Goal: Task Accomplishment & Management: Complete application form

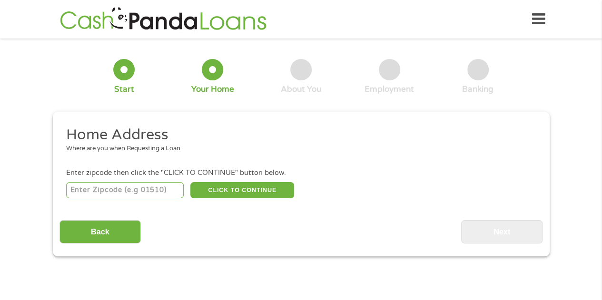
click at [102, 192] on input "number" at bounding box center [125, 190] width 118 height 16
type input "89139"
select select "[US_STATE]"
click at [229, 189] on button "CLICK TO CONTINUE" at bounding box center [242, 190] width 104 height 16
type input "89139"
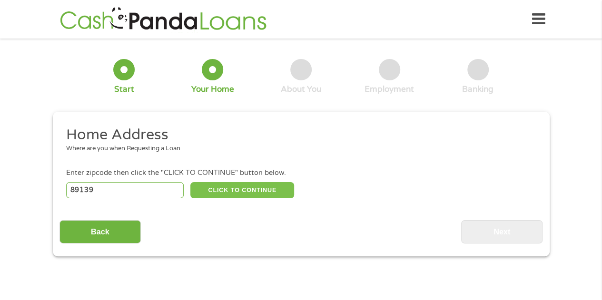
type input "[GEOGRAPHIC_DATA]"
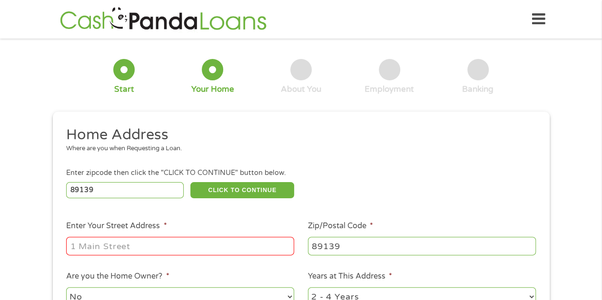
click at [139, 246] on input "Enter Your Street Address *" at bounding box center [180, 246] width 228 height 18
type input "[STREET_ADDRESS][US_STATE]"
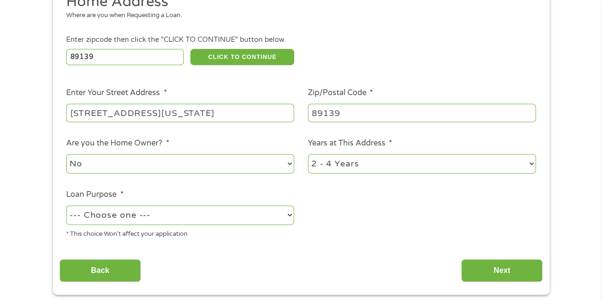
scroll to position [143, 0]
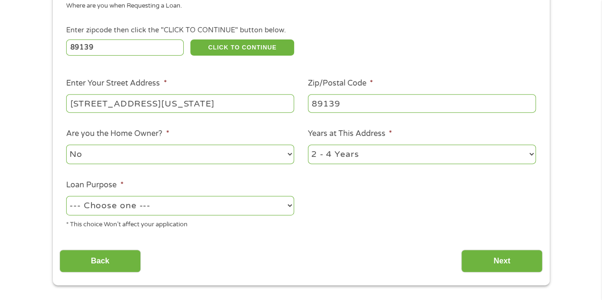
click at [147, 152] on select "No Yes" at bounding box center [180, 155] width 228 height 20
select select "yes"
click at [66, 145] on select "No Yes" at bounding box center [180, 155] width 228 height 20
drag, startPoint x: 382, startPoint y: 140, endPoint x: 367, endPoint y: 153, distance: 19.6
click at [382, 141] on li "Years at This Address * 1 Year or less 1 - 2 Years 2 - 4 Years Over 4 Years" at bounding box center [422, 147] width 242 height 38
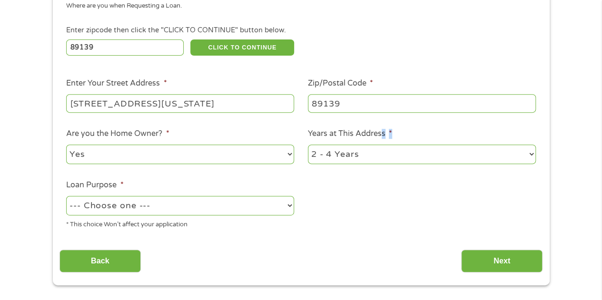
click at [366, 154] on select "1 Year or less 1 - 2 Years 2 - 4 Years Over 4 Years" at bounding box center [422, 155] width 228 height 20
select select "60months"
click at [308, 145] on select "1 Year or less 1 - 2 Years 2 - 4 Years Over 4 Years" at bounding box center [422, 155] width 228 height 20
click at [158, 209] on select "--- Choose one --- Pay Bills Debt Consolidation Home Improvement Major Purchase…" at bounding box center [180, 206] width 228 height 20
select select "shorttermcash"
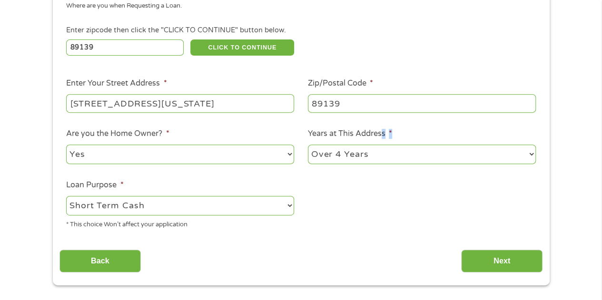
click at [66, 197] on select "--- Choose one --- Pay Bills Debt Consolidation Home Improvement Major Purchase…" at bounding box center [180, 206] width 228 height 20
click at [486, 265] on input "Next" at bounding box center [501, 261] width 81 height 23
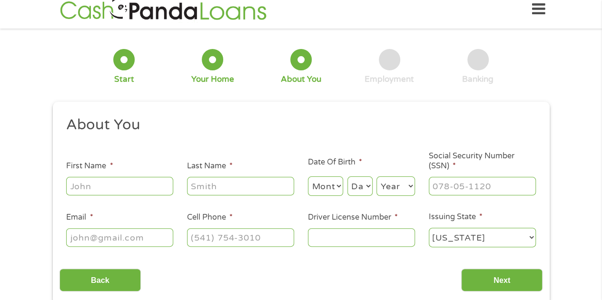
scroll to position [0, 0]
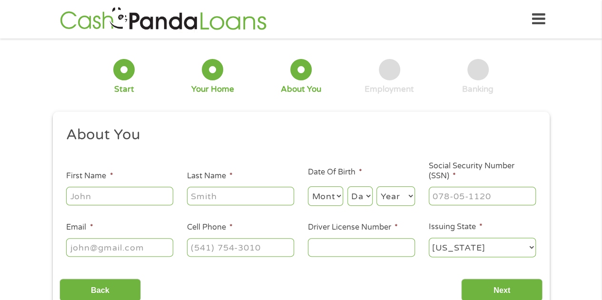
click at [133, 201] on input "First Name *" at bounding box center [119, 196] width 107 height 18
type input "[PERSON_NAME]"
type input "[EMAIL_ADDRESS][DOMAIN_NAME]"
type input "[PHONE_NUMBER]"
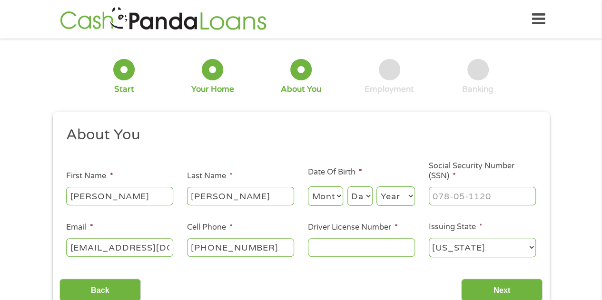
click at [325, 199] on select "Month 1 2 3 4 5 6 7 8 9 10 11 12" at bounding box center [326, 197] width 36 height 20
select select "5"
click at [308, 187] on select "Month 1 2 3 4 5 6 7 8 9 10 11 12" at bounding box center [326, 197] width 36 height 20
click at [359, 194] on select "Day 1 2 3 4 5 6 7 8 9 10 11 12 13 14 15 16 17 18 19 20 21 22 23 24 25 26 27 28 …" at bounding box center [360, 197] width 25 height 20
select select "9"
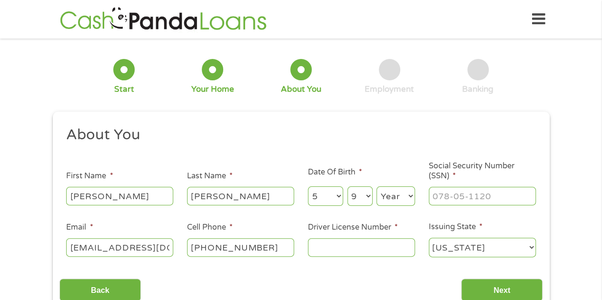
click at [348, 187] on select "Day 1 2 3 4 5 6 7 8 9 10 11 12 13 14 15 16 17 18 19 20 21 22 23 24 25 26 27 28 …" at bounding box center [360, 197] width 25 height 20
click at [396, 199] on select "Year [DATE] 2006 2005 2004 2003 2002 2001 2000 1999 1998 1997 1996 1995 1994 19…" at bounding box center [396, 197] width 39 height 20
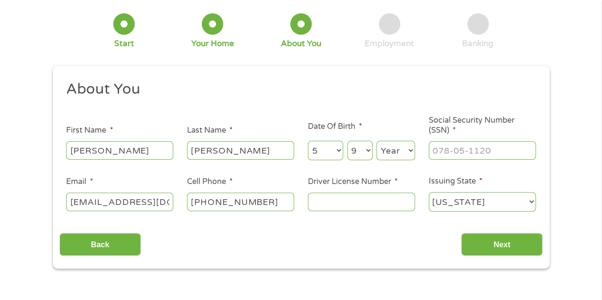
scroll to position [48, 0]
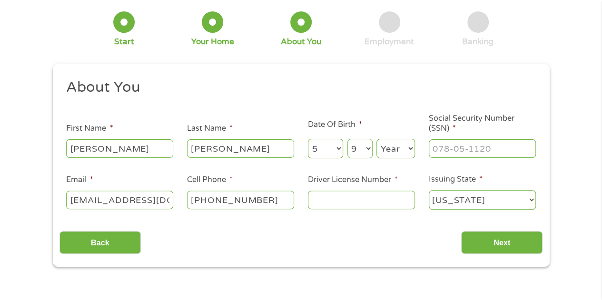
click at [396, 150] on select "Year [DATE] 2006 2005 2004 2003 2002 2001 2000 1999 1998 1997 1996 1995 1994 19…" at bounding box center [396, 149] width 39 height 20
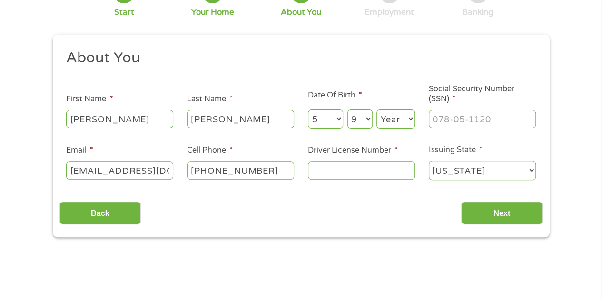
scroll to position [95, 0]
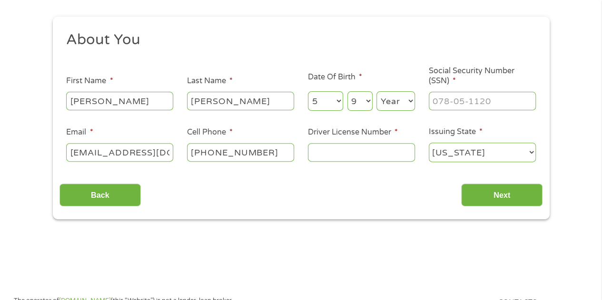
click at [394, 103] on select "Year [DATE] 2006 2005 2004 2003 2002 2001 2000 1999 1998 1997 1996 1995 1994 19…" at bounding box center [396, 101] width 39 height 20
select select "1982"
click at [377, 92] on select "Year [DATE] 2006 2005 2004 2003 2002 2001 2000 1999 1998 1997 1996 1995 1994 19…" at bounding box center [396, 101] width 39 height 20
click at [448, 104] on input "___-__-____" at bounding box center [482, 101] width 107 height 18
type input "541-13-2796"
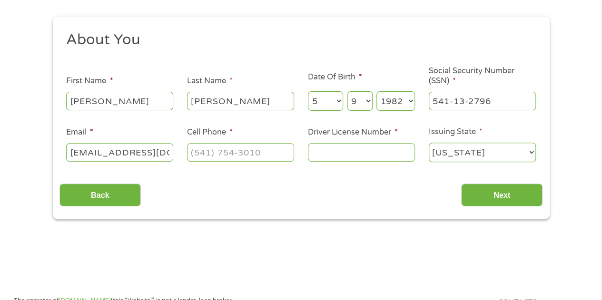
type input "ekanemcompan(541) [EMAIL_ADDRESS][DOMAIN_NAME]"
type input "(___) ___-____"
type input "[EMAIL_ADDRESS][DOMAIN_NAME]"
type input "[PHONE_NUMBER]"
click at [334, 152] on input "Driver License Number *" at bounding box center [361, 152] width 107 height 18
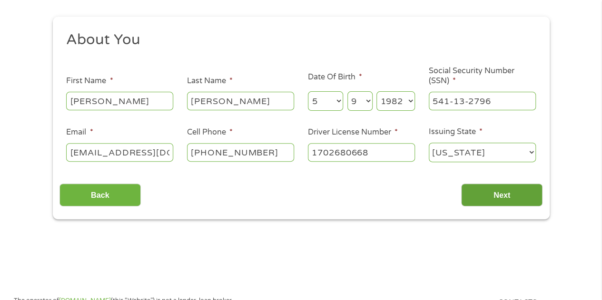
type input "1702680668"
click at [516, 196] on input "Next" at bounding box center [501, 195] width 81 height 23
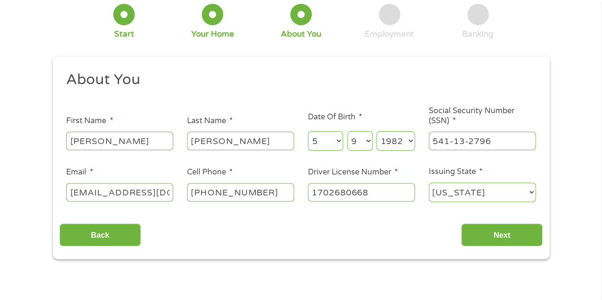
scroll to position [48, 0]
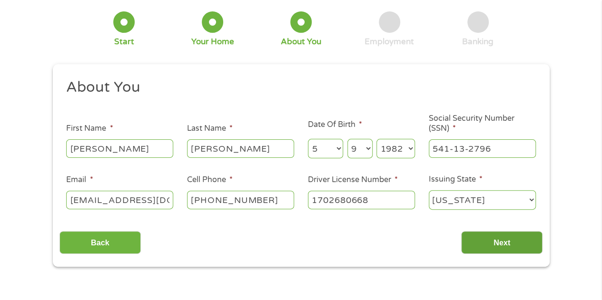
click at [507, 241] on input "Next" at bounding box center [501, 242] width 81 height 23
click at [506, 241] on input "Next" at bounding box center [501, 242] width 81 height 23
drag, startPoint x: 159, startPoint y: 199, endPoint x: 174, endPoint y: 199, distance: 14.8
click at [174, 199] on li "Email * [EMAIL_ADDRESS][DOMAIN_NAME]" at bounding box center [120, 192] width 121 height 37
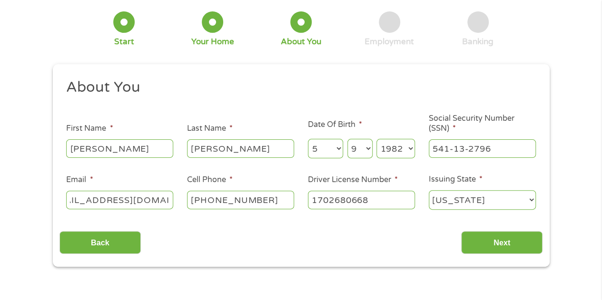
click at [275, 235] on div "Back Next" at bounding box center [301, 239] width 483 height 30
click at [476, 245] on input "Next" at bounding box center [501, 242] width 81 height 23
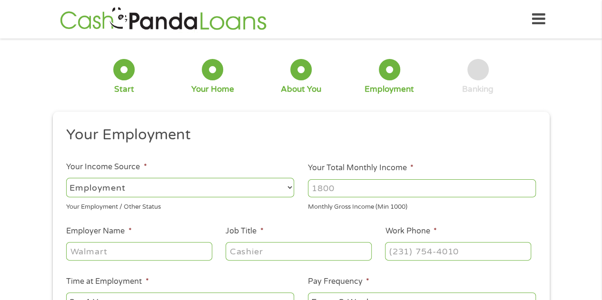
scroll to position [4, 4]
click at [136, 186] on select "--- Choose one --- Employment [DEMOGRAPHIC_DATA] Benefits" at bounding box center [180, 188] width 228 height 20
click at [66, 178] on select "--- Choose one --- Employment [DEMOGRAPHIC_DATA] Benefits" at bounding box center [180, 188] width 228 height 20
click at [363, 188] on input "Your Total Monthly Income *" at bounding box center [422, 188] width 228 height 18
type input "5700"
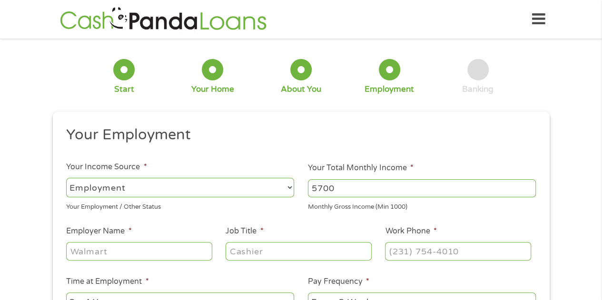
click at [108, 254] on input "Employer Name *" at bounding box center [139, 251] width 146 height 18
type input "[GEOGRAPHIC_DATA]"
click at [248, 253] on input "Job Title *" at bounding box center [299, 251] width 146 height 18
type input "Teacher"
click at [399, 253] on input "(___) ___-____" at bounding box center [458, 251] width 146 height 18
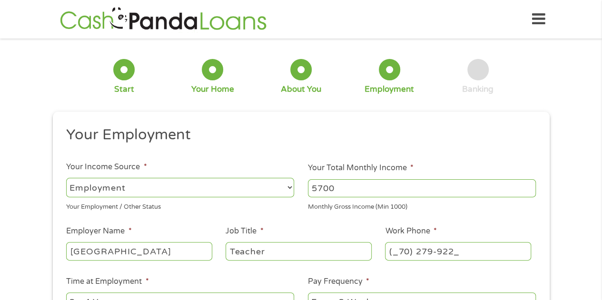
type input "(_70) 279-9227"
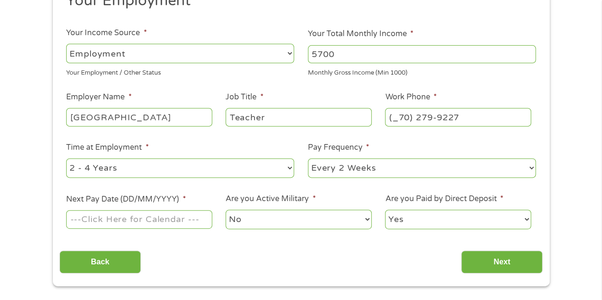
scroll to position [143, 0]
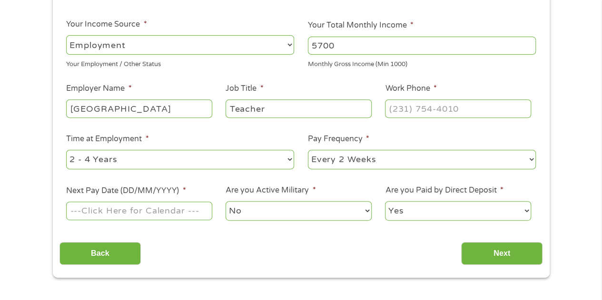
click at [151, 162] on select "--- Choose one --- 1 Year or less 1 - 2 Years 2 - 4 Years Over 4 Years" at bounding box center [180, 160] width 228 height 20
select select "60months"
click at [66, 150] on select "--- Choose one --- 1 Year or less 1 - 2 Years 2 - 4 Years Over 4 Years" at bounding box center [180, 160] width 228 height 20
click at [358, 161] on select "--- Choose one --- Every 2 Weeks Every Week Monthly Semi-Monthly" at bounding box center [422, 160] width 228 height 20
select select "semimonthly"
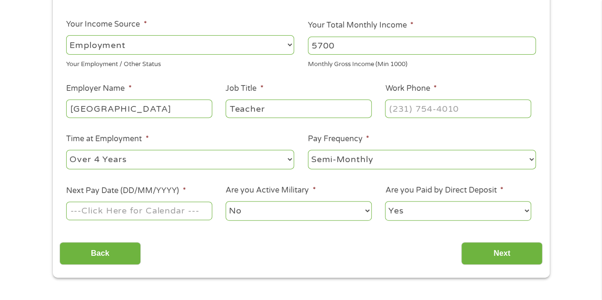
click at [308, 150] on select "--- Choose one --- Every 2 Weeks Every Week Monthly Semi-Monthly" at bounding box center [422, 160] width 228 height 20
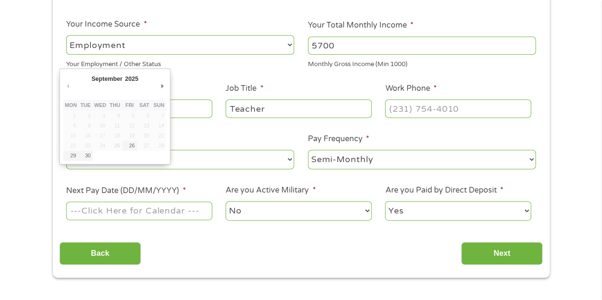
click at [168, 217] on input "Next Pay Date (DD/MM/YYYY) *" at bounding box center [139, 211] width 146 height 18
type input "[DATE]"
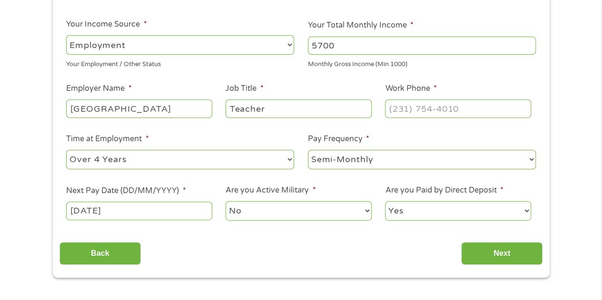
click at [450, 212] on select "Yes No" at bounding box center [458, 211] width 146 height 20
select select "0"
click at [385, 201] on select "Yes No" at bounding box center [458, 211] width 146 height 20
click at [505, 258] on input "Next" at bounding box center [501, 253] width 81 height 23
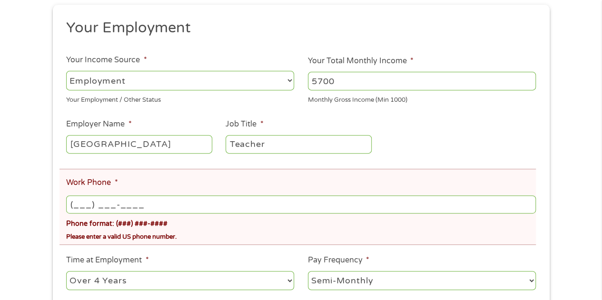
click at [75, 203] on input "(___) ___-____" at bounding box center [300, 205] width 469 height 18
type input "[PHONE_NUMBER]"
click at [248, 233] on div "Please enter a valid US phone number." at bounding box center [300, 235] width 469 height 13
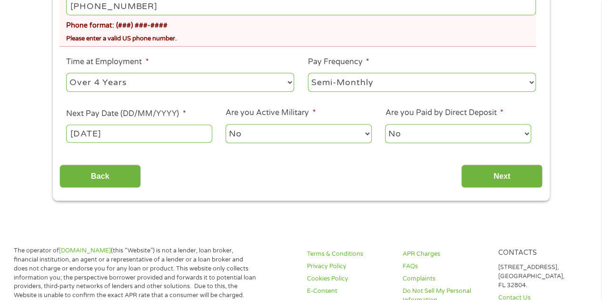
scroll to position [381, 0]
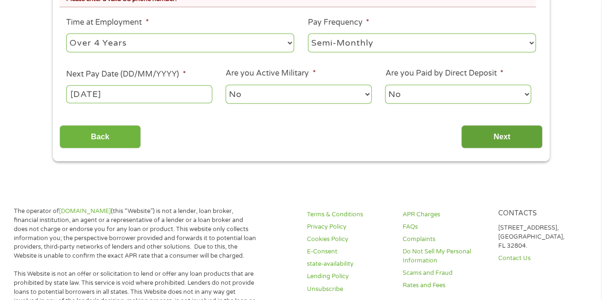
click at [491, 131] on input "Next" at bounding box center [501, 136] width 81 height 23
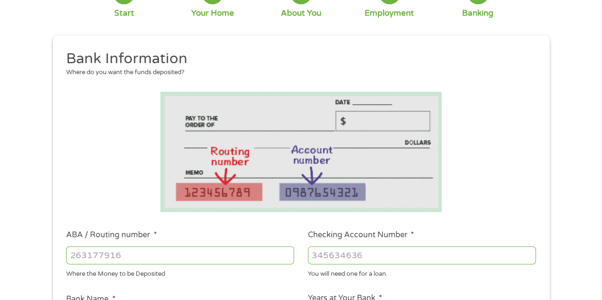
scroll to position [95, 0]
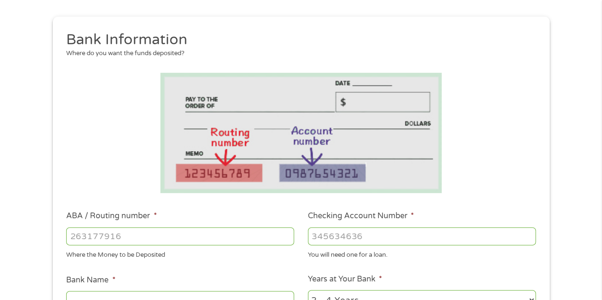
click at [108, 239] on input "ABA / Routing number *" at bounding box center [180, 237] width 228 height 18
type input "321180379"
type input "FIRST TECHNOLOGY FCU"
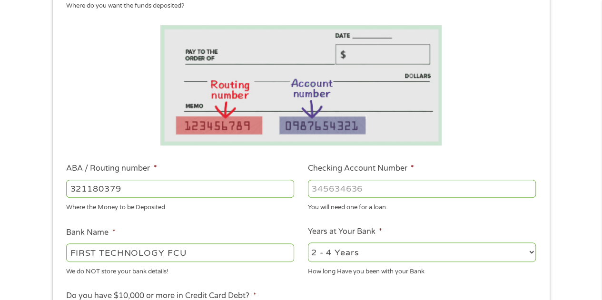
type input "321180379"
click at [377, 189] on input "Checking Account Number *" at bounding box center [422, 189] width 228 height 18
type input "9343626090"
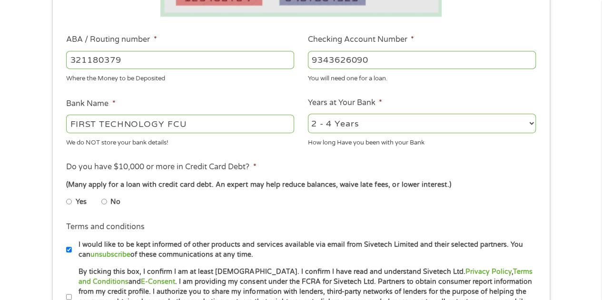
scroll to position [286, 0]
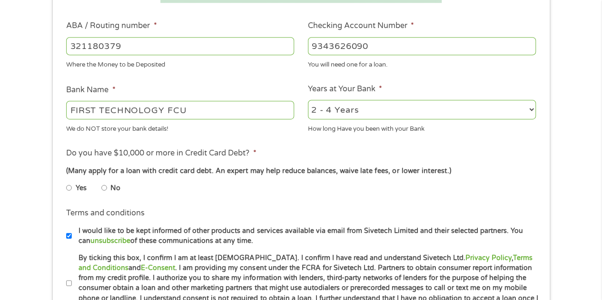
click at [329, 112] on select "2 - 4 Years 6 - 12 Months 1 - 2 Years Over 4 Years" at bounding box center [422, 110] width 228 height 20
select select "12months"
click at [308, 100] on select "2 - 4 Years 6 - 12 Months 1 - 2 Years Over 4 Years" at bounding box center [422, 110] width 228 height 20
click at [67, 187] on input "Yes" at bounding box center [69, 187] width 6 height 15
radio input "true"
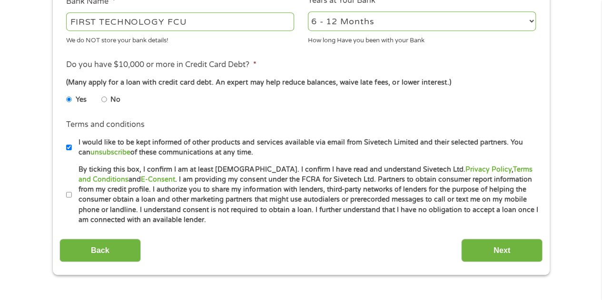
scroll to position [381, 0]
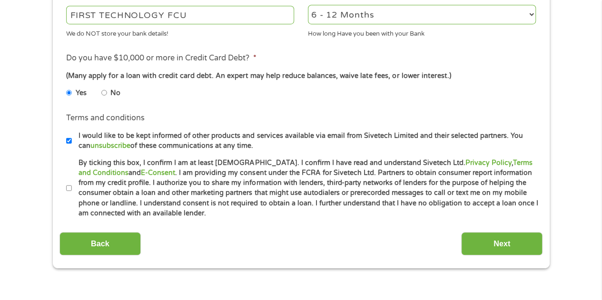
click at [70, 186] on input "By ticking this box, I confirm I am at least [DEMOGRAPHIC_DATA]. I confirm I ha…" at bounding box center [69, 188] width 6 height 15
checkbox input "true"
click at [511, 249] on input "Next" at bounding box center [501, 243] width 81 height 23
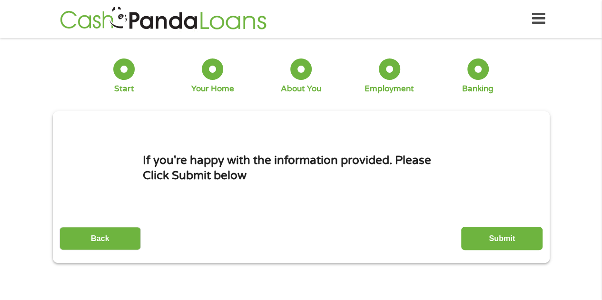
scroll to position [0, 0]
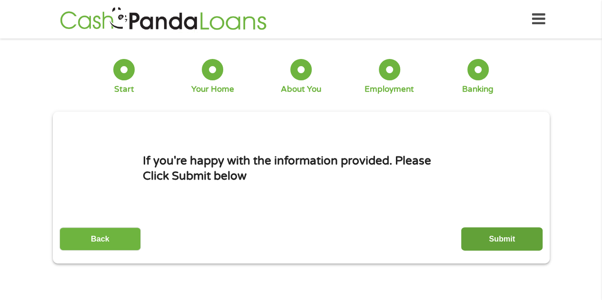
click at [491, 242] on input "Submit" at bounding box center [501, 239] width 81 height 23
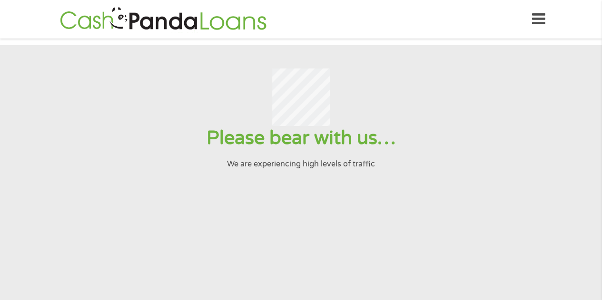
click at [533, 20] on icon at bounding box center [538, 19] width 13 height 23
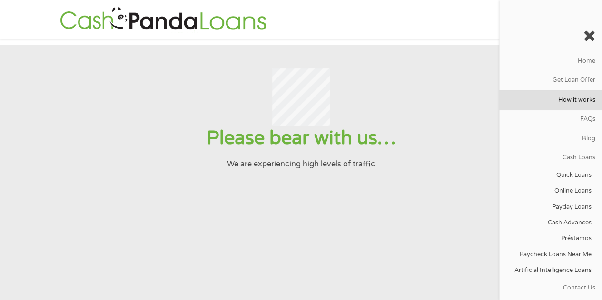
click at [573, 102] on link "How it works" at bounding box center [550, 99] width 103 height 19
